Goal: Information Seeking & Learning: Learn about a topic

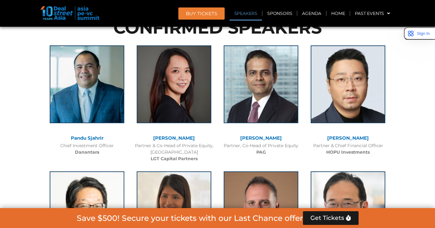
scroll to position [653, 0]
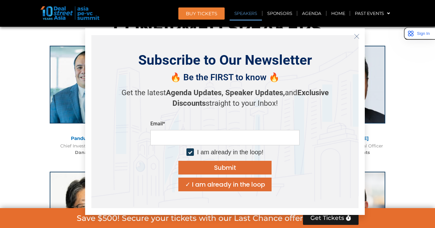
click at [355, 37] on line "Close" at bounding box center [356, 36] width 4 height 4
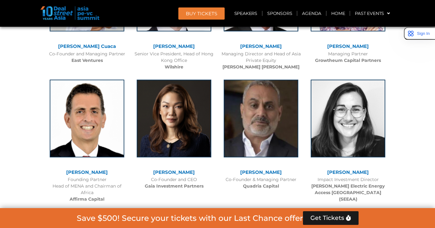
scroll to position [1523, 0]
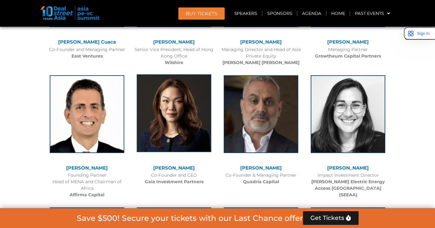
click at [184, 102] on img at bounding box center [174, 113] width 75 height 78
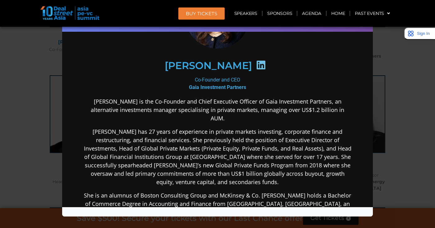
scroll to position [54, 0]
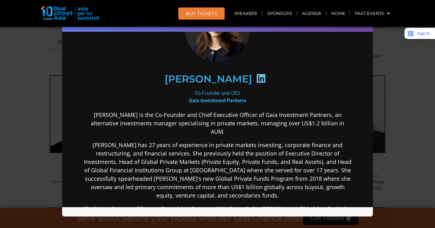
click at [256, 77] on icon at bounding box center [261, 78] width 10 height 10
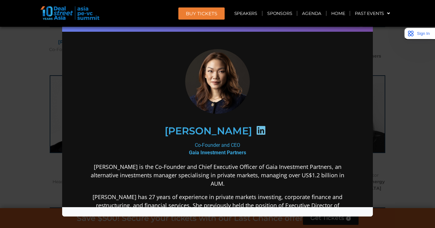
scroll to position [0, 0]
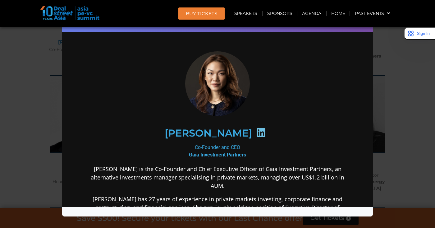
click at [402, 88] on div "Speaker Profile ×" at bounding box center [217, 114] width 435 height 228
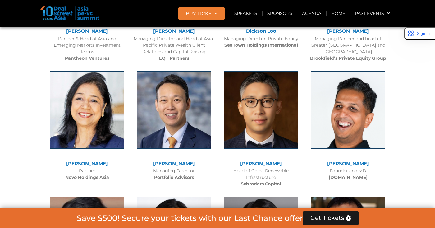
scroll to position [2037, 0]
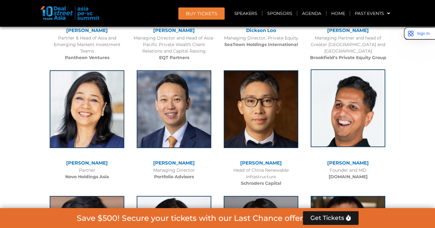
click at [352, 112] on img at bounding box center [347, 108] width 75 height 78
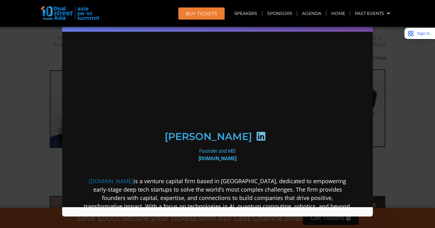
scroll to position [0, 0]
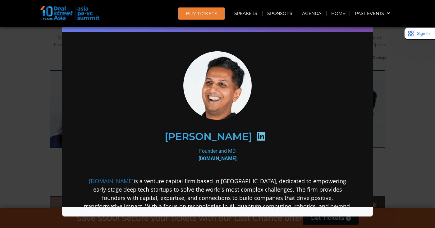
click at [256, 137] on icon at bounding box center [261, 136] width 10 height 10
click at [393, 109] on div "Speaker Profile ×" at bounding box center [217, 114] width 435 height 228
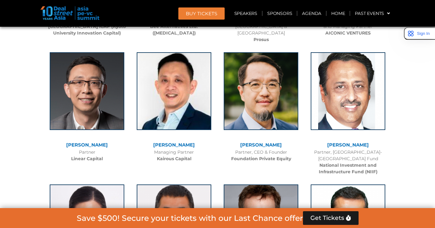
scroll to position [2790, 0]
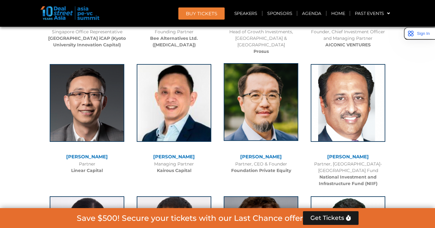
click at [263, 101] on img at bounding box center [261, 102] width 75 height 78
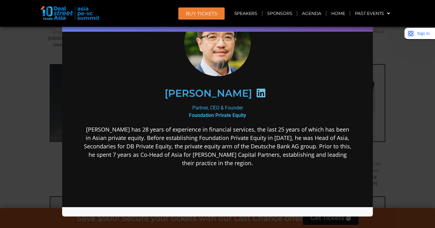
scroll to position [43, 0]
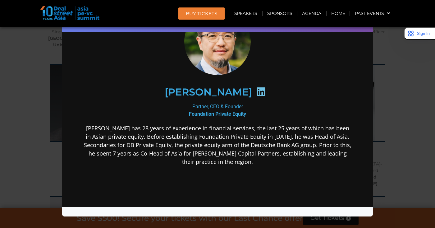
click at [260, 91] on icon at bounding box center [261, 91] width 10 height 10
click at [396, 98] on div "Speaker Profile ×" at bounding box center [217, 114] width 435 height 228
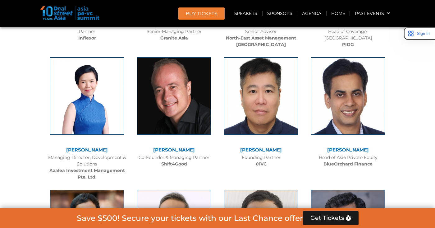
scroll to position [3561, 0]
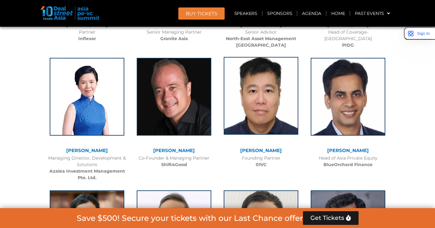
click at [264, 87] on img at bounding box center [261, 96] width 75 height 78
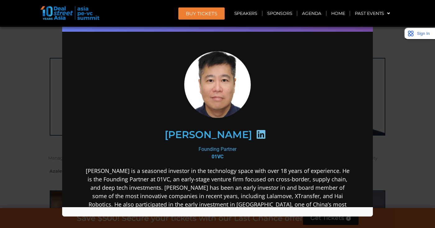
scroll to position [0, 0]
click at [256, 134] on icon at bounding box center [261, 134] width 10 height 10
click at [415, 99] on div "Speaker Profile ×" at bounding box center [217, 114] width 435 height 228
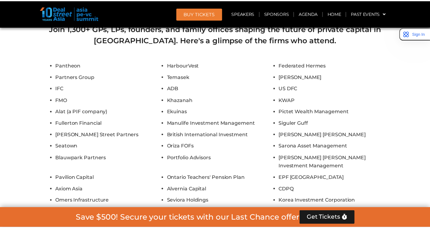
scroll to position [4222, 0]
